Goal: Use online tool/utility: Utilize a website feature to perform a specific function

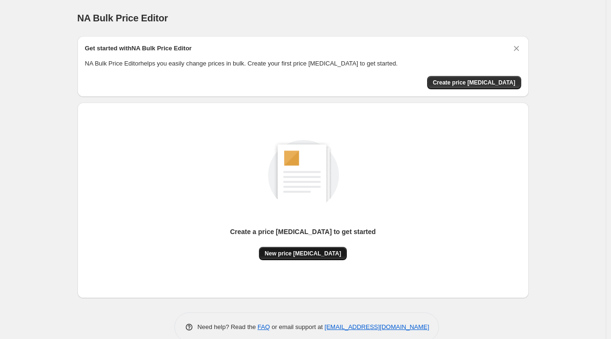
click at [319, 250] on span "New price [MEDICAL_DATA]" at bounding box center [303, 254] width 76 height 8
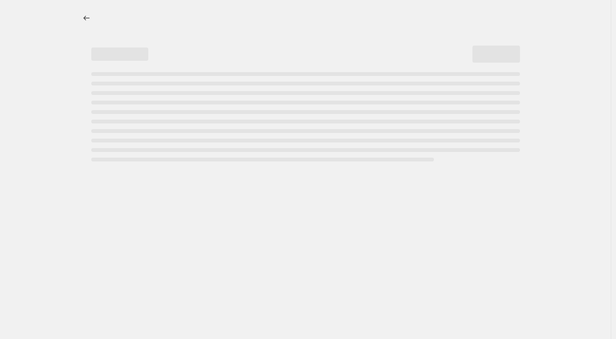
select select "percentage"
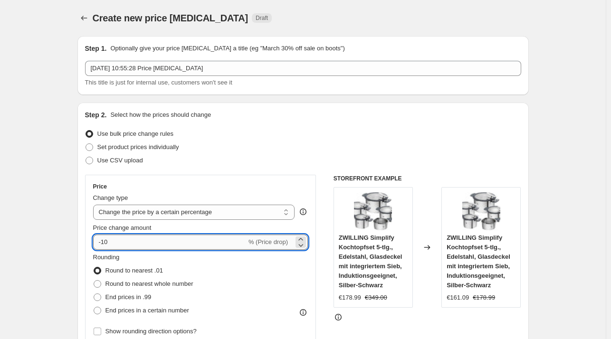
click at [157, 239] on input "-10" at bounding box center [169, 242] width 153 height 15
type input "-1"
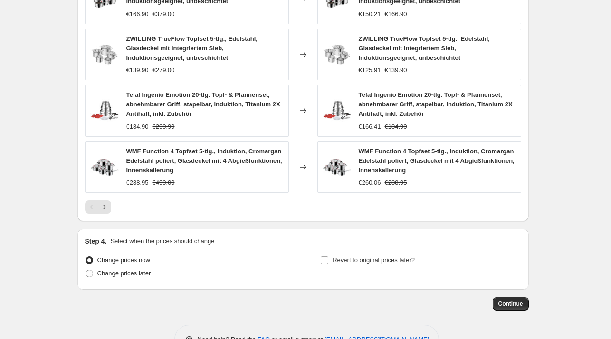
scroll to position [673, 0]
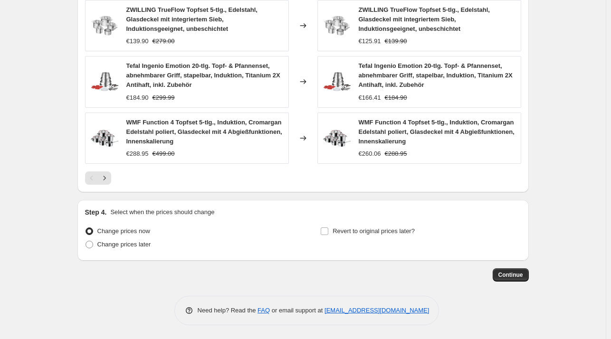
type input "-28"
click at [515, 274] on span "Continue" at bounding box center [510, 275] width 25 height 8
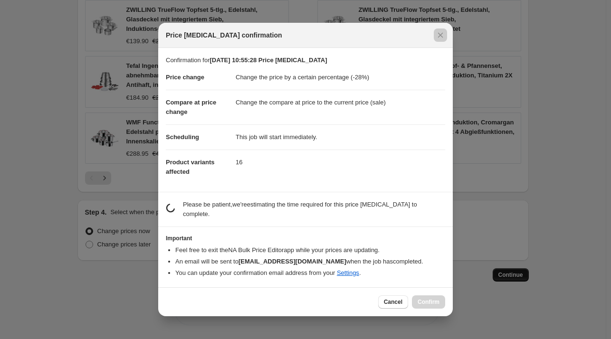
click at [157, 239] on div at bounding box center [305, 169] width 611 height 339
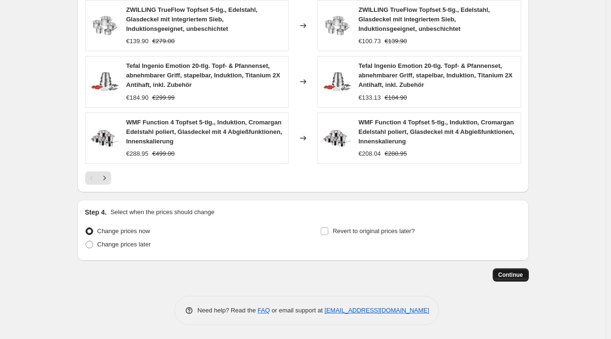
click at [514, 272] on span "Continue" at bounding box center [510, 275] width 25 height 8
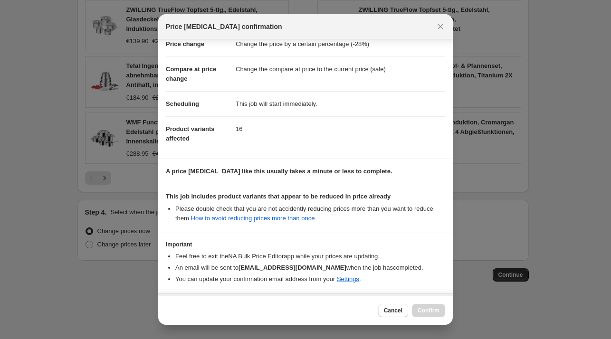
scroll to position [60, 0]
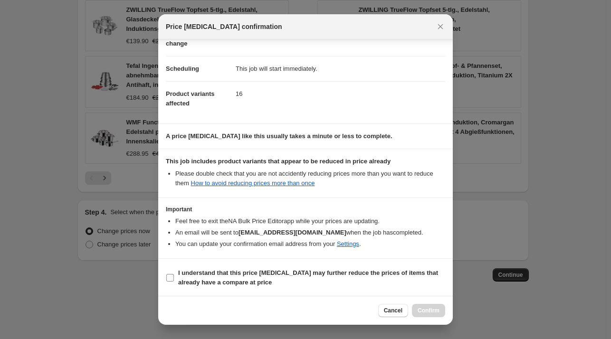
click at [223, 276] on span "I understand that this price [MEDICAL_DATA] may further reduce the prices of it…" at bounding box center [311, 277] width 267 height 19
click at [174, 276] on input "I understand that this price [MEDICAL_DATA] may further reduce the prices of it…" at bounding box center [170, 278] width 8 height 8
checkbox input "true"
click at [425, 314] on button "Confirm" at bounding box center [428, 310] width 33 height 13
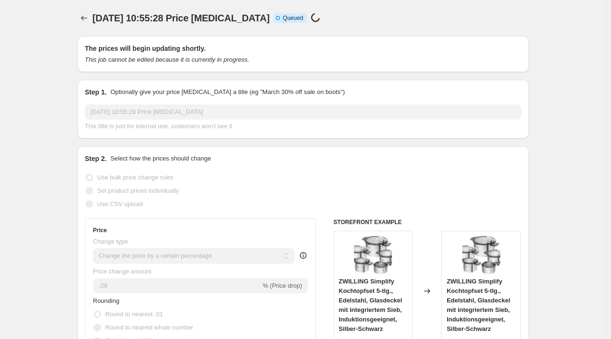
scroll to position [673, 0]
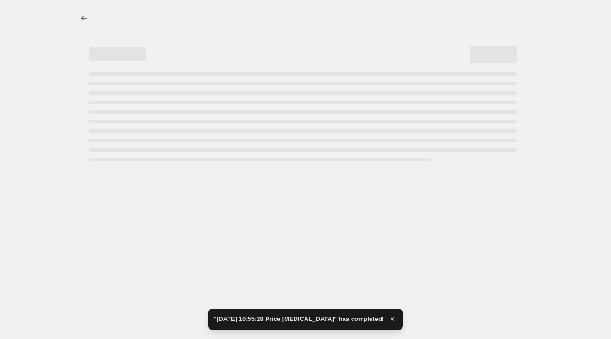
select select "percentage"
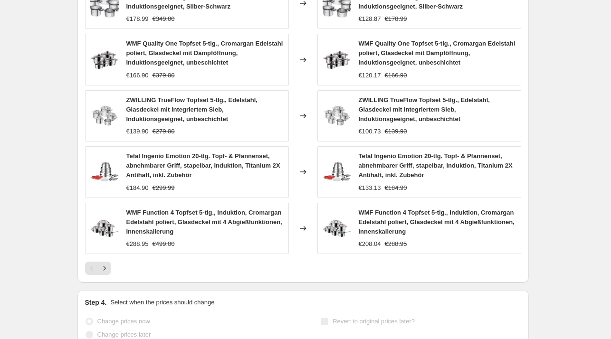
scroll to position [0, 0]
